Goal: Entertainment & Leisure: Consume media (video, audio)

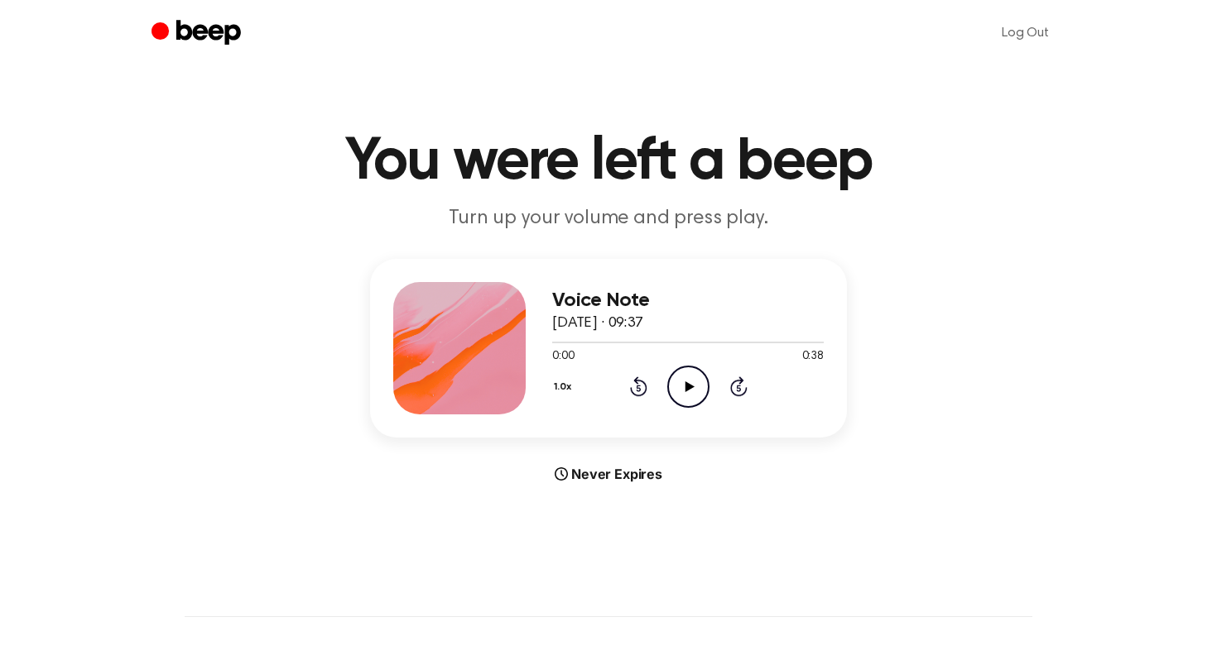
click at [684, 396] on icon "Play Audio" at bounding box center [688, 387] width 42 height 42
